Goal: Complete application form

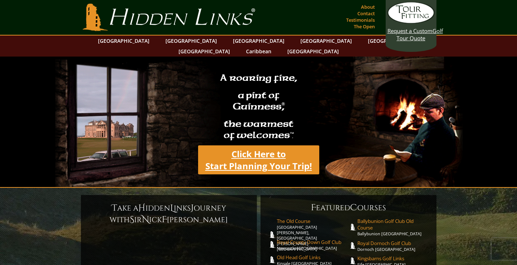
click at [253, 152] on link "Click Here to Start Planning Your Trip!" at bounding box center [258, 160] width 121 height 29
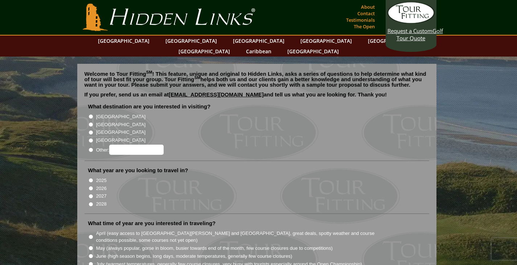
click at [89, 122] on input "[GEOGRAPHIC_DATA]" at bounding box center [91, 124] width 5 height 5
radio input "true"
click at [90, 186] on input "2026" at bounding box center [91, 188] width 5 height 5
radio input "true"
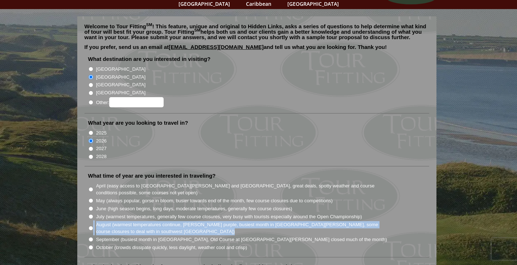
scroll to position [58, 0]
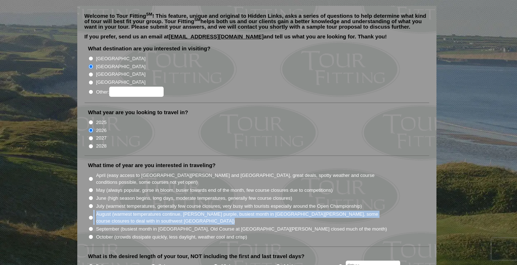
click at [91, 204] on input "July (warmest temperatures, generally few course closures, very busy with touri…" at bounding box center [91, 206] width 5 height 5
radio input "true"
click at [216, 264] on input "10 days" at bounding box center [216, 266] width 5 height 5
radio input "true"
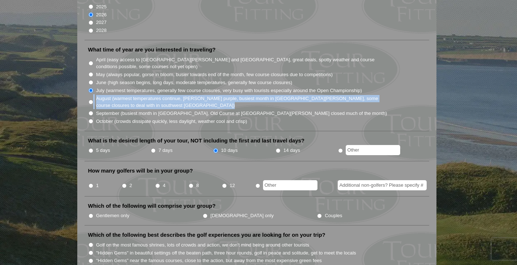
scroll to position [189, 0]
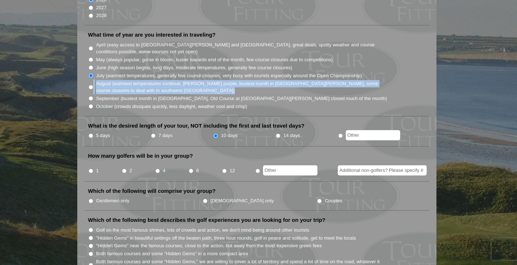
click at [125, 169] on input "2" at bounding box center [124, 171] width 5 height 5
radio input "true"
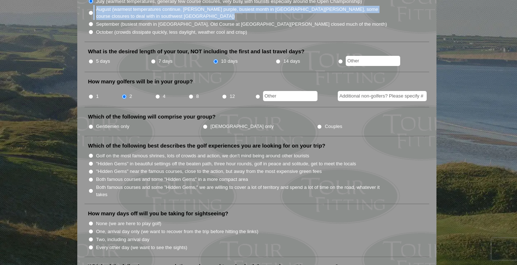
scroll to position [266, 0]
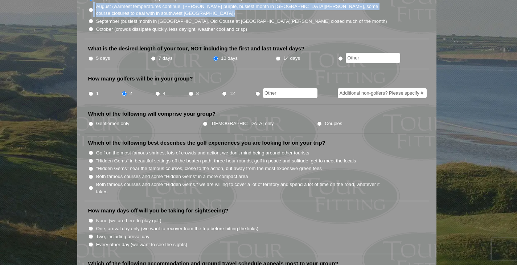
click at [90, 122] on input "Gentlemen only" at bounding box center [91, 124] width 5 height 5
radio input "true"
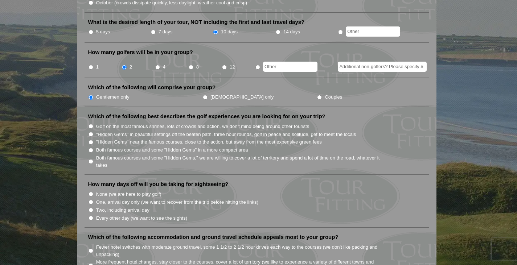
scroll to position [298, 0]
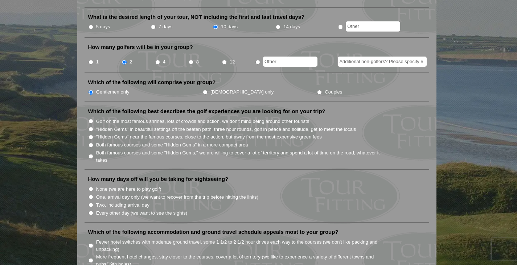
click at [89, 143] on input "Both famous courses and some "Hidden Gems" in a more compact area" at bounding box center [91, 145] width 5 height 5
radio input "true"
click at [91, 187] on input "None (we are here to play golf)" at bounding box center [91, 189] width 5 height 5
radio input "true"
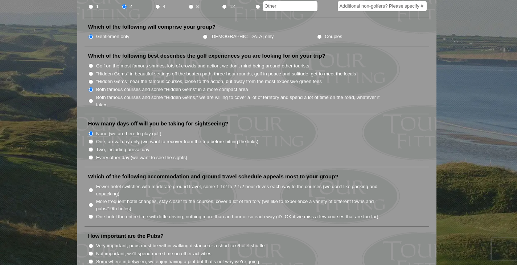
scroll to position [356, 0]
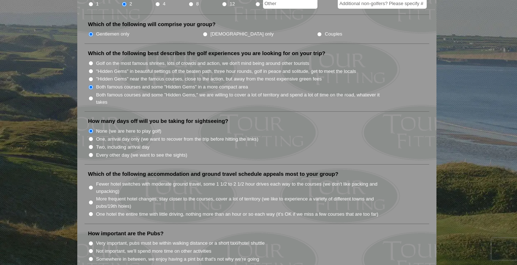
click at [89, 200] on input "More frequent hotel changes, stay closer to the courses, cover a lot of territo…" at bounding box center [91, 202] width 5 height 5
radio input "true"
click at [90, 257] on input "Somewhere in between, we enjoy having a pint but that's not why we're going" at bounding box center [91, 259] width 5 height 5
radio input "true"
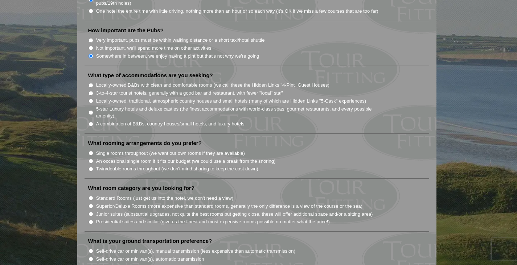
scroll to position [559, 0]
click at [90, 167] on input "Twin/double rooms throughout (we don't mind sharing to keep the cost down)" at bounding box center [91, 169] width 5 height 5
radio input "true"
click at [90, 122] on input "A combination of B&Bs, country houses/small hotels, and luxury hotels" at bounding box center [91, 124] width 5 height 5
radio input "true"
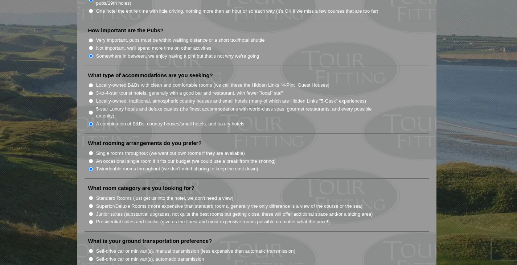
click at [91, 196] on input "Standard Rooms (just get us into the hotel, we don't need a view)" at bounding box center [91, 198] width 5 height 5
radio input "true"
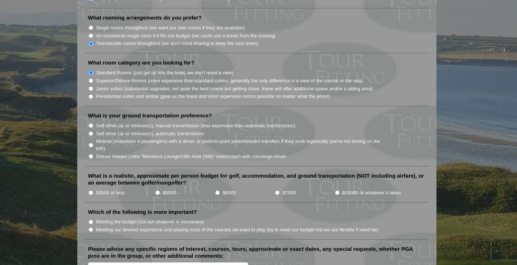
scroll to position [690, 0]
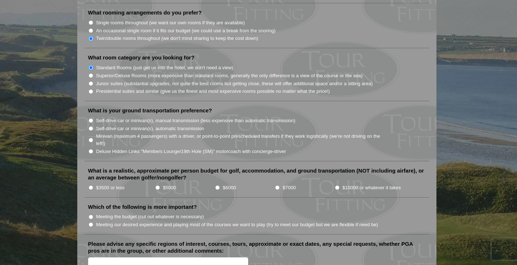
click at [91, 118] on input "Self-drive car or minivan(s), manual transmission (less expensive than automati…" at bounding box center [91, 120] width 5 height 5
radio input "true"
click at [156, 186] on input "$5000" at bounding box center [157, 188] width 5 height 5
radio input "true"
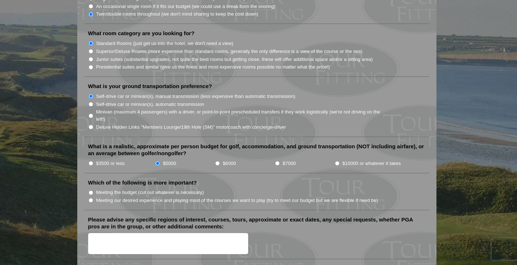
scroll to position [719, 0]
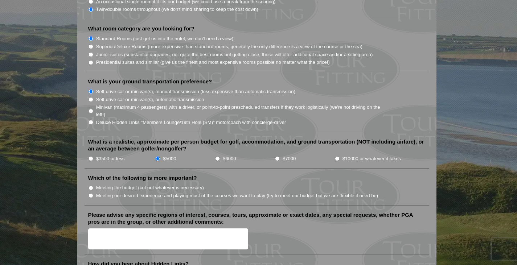
click at [91, 194] on input "Meeting our desired experience and playing most of the courses we want to play …" at bounding box center [91, 196] width 5 height 5
radio input "true"
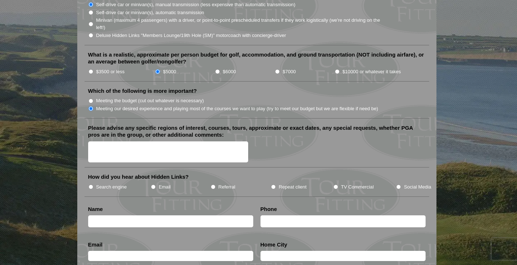
scroll to position [821, 0]
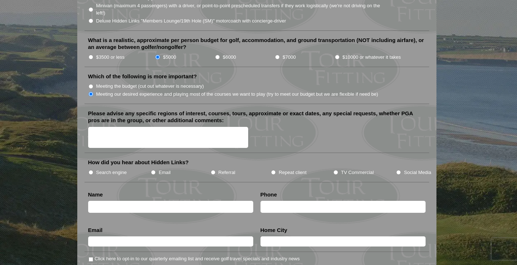
click at [166, 133] on textarea "Please advise any specific regions of interest, courses, tours, approximate or …" at bounding box center [168, 137] width 160 height 21
type textarea "st [PERSON_NAME] for sure"
click at [90, 170] on input "Search engine" at bounding box center [91, 172] width 5 height 5
radio input "true"
click at [119, 201] on input "text" at bounding box center [170, 207] width 165 height 12
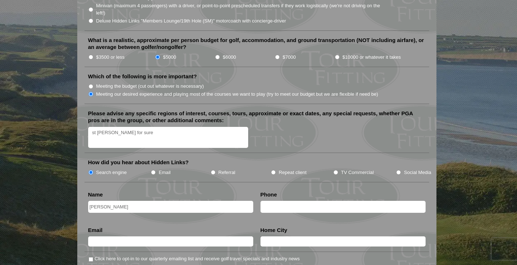
type input "[PERSON_NAME]"
click at [308, 201] on input "text" at bounding box center [343, 207] width 165 height 12
type input "2047989540"
type input "[EMAIL_ADDRESS][DOMAIN_NAME]"
type input "[GEOGRAPHIC_DATA]"
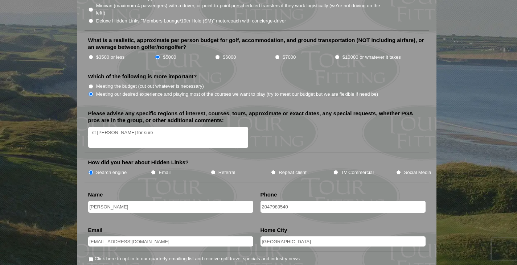
drag, startPoint x: 172, startPoint y: 235, endPoint x: 17, endPoint y: 225, distance: 155.7
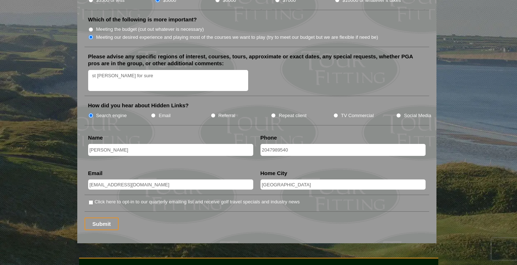
scroll to position [879, 0]
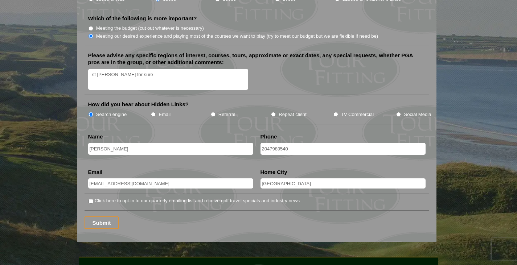
type input "[EMAIL_ADDRESS][DOMAIN_NAME]"
click at [89, 199] on input "Click here to opt-in to our quarterly emailing list and receive golf travel spe…" at bounding box center [91, 201] width 5 height 5
checkbox input "true"
click at [107, 217] on input "Submit" at bounding box center [102, 223] width 34 height 13
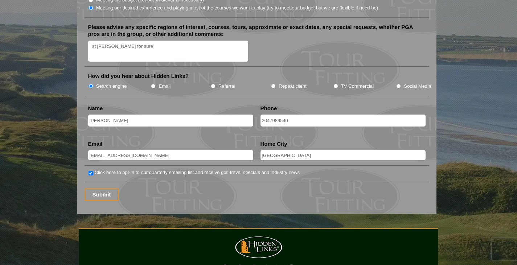
scroll to position [922, 0]
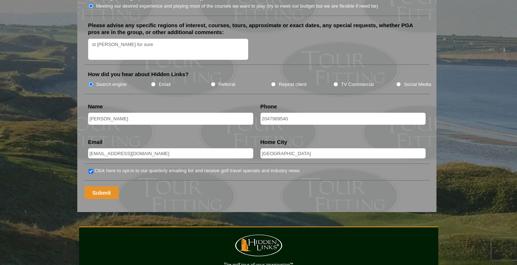
drag, startPoint x: 96, startPoint y: 180, endPoint x: 98, endPoint y: 186, distance: 5.9
click at [98, 187] on input "Submit" at bounding box center [102, 193] width 34 height 13
